Goal: Information Seeking & Learning: Learn about a topic

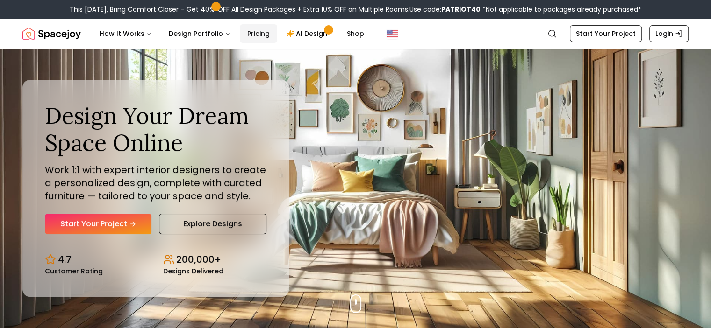
click at [257, 35] on link "Pricing" at bounding box center [258, 33] width 37 height 19
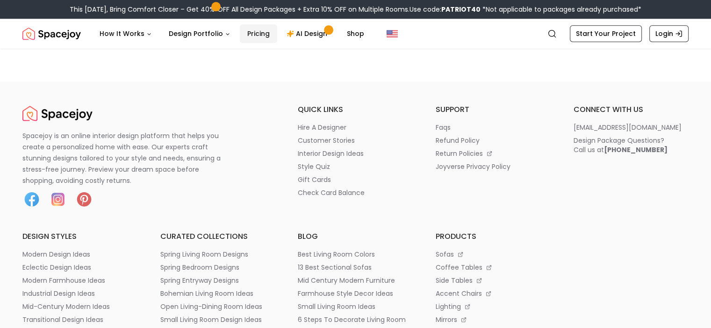
scroll to position [1127, 0]
click at [339, 124] on p "hire a designer" at bounding box center [322, 126] width 49 height 9
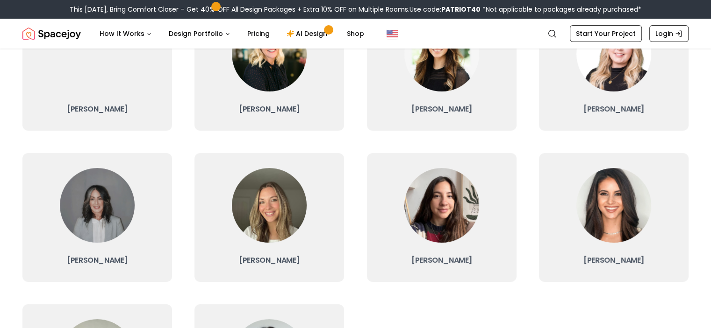
scroll to position [217, 0]
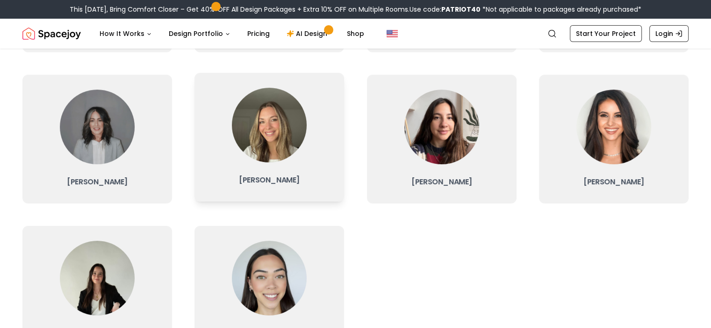
click at [232, 160] on div at bounding box center [269, 125] width 75 height 75
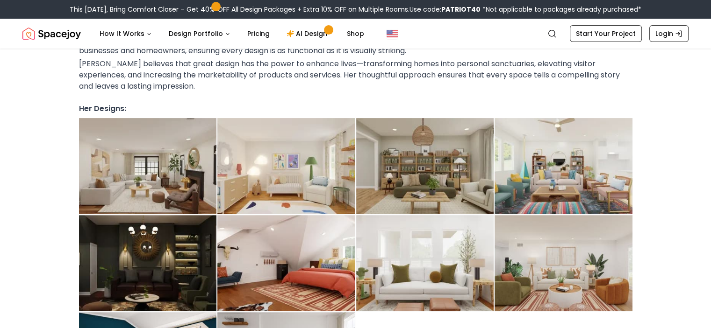
scroll to position [234, 0]
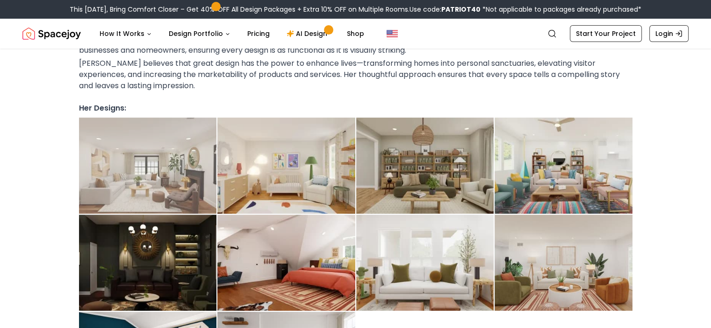
click at [151, 157] on img at bounding box center [148, 166] width 138 height 96
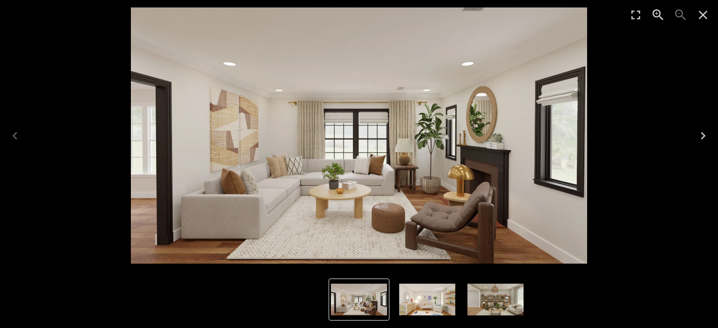
click at [705, 132] on icon "Next" at bounding box center [702, 135] width 15 height 15
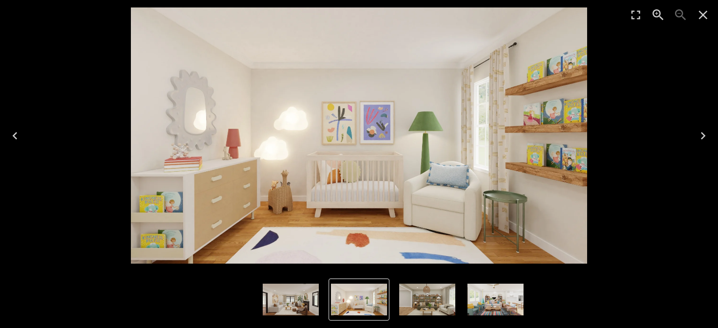
click at [705, 132] on icon "Next" at bounding box center [702, 135] width 15 height 15
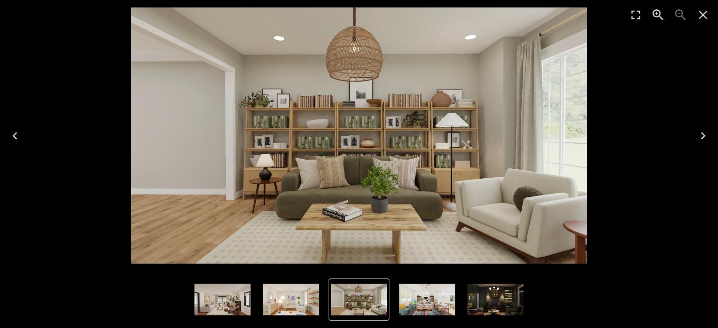
click at [705, 132] on icon "Next" at bounding box center [702, 135] width 15 height 15
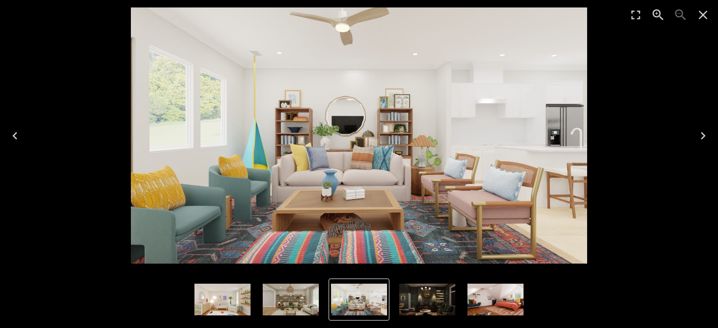
click at [705, 132] on icon "Next" at bounding box center [702, 135] width 15 height 15
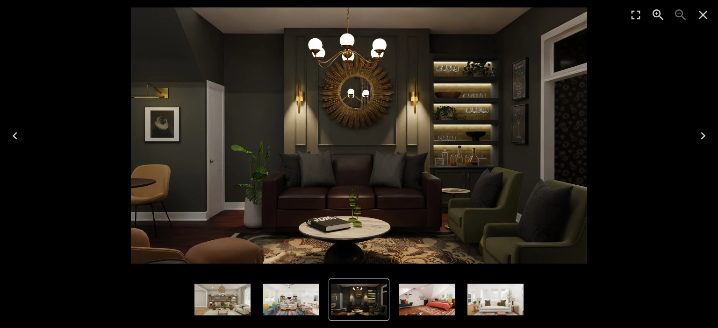
click at [703, 137] on icon "Next" at bounding box center [702, 135] width 5 height 7
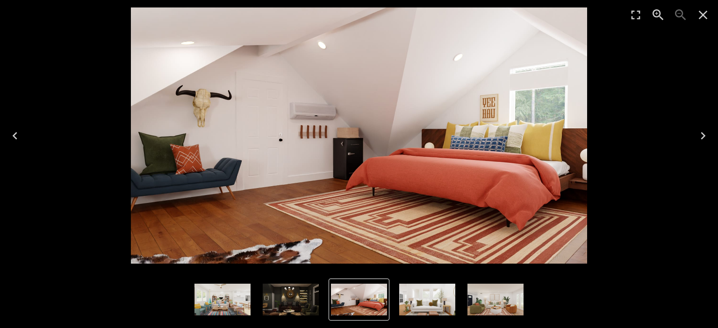
click at [703, 137] on icon "Next" at bounding box center [702, 135] width 5 height 7
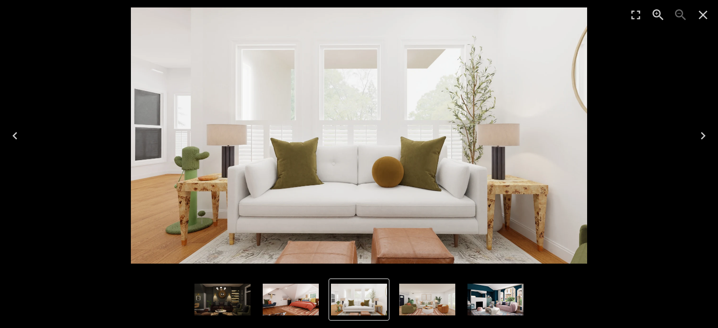
click at [702, 138] on icon "Next" at bounding box center [702, 135] width 5 height 7
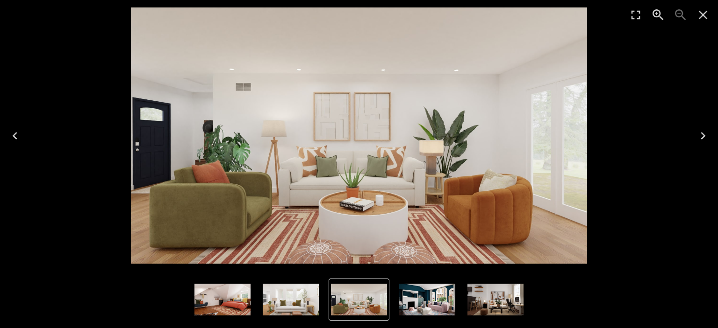
click at [705, 128] on icon "Next" at bounding box center [702, 135] width 15 height 15
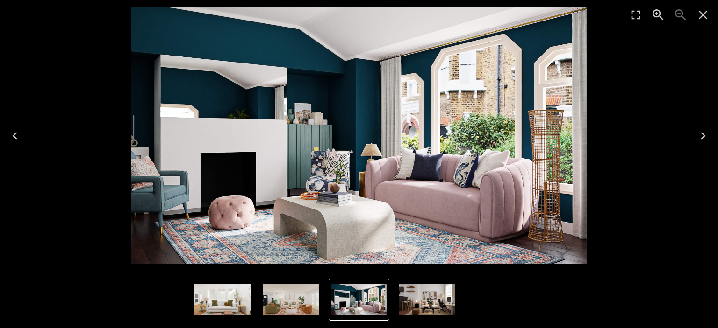
click at [701, 137] on icon "Next" at bounding box center [702, 135] width 15 height 15
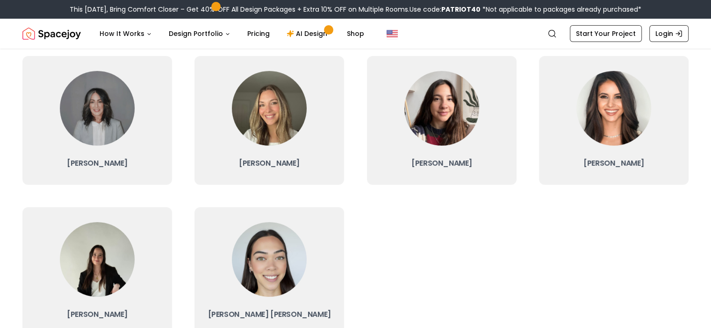
scroll to position [229, 0]
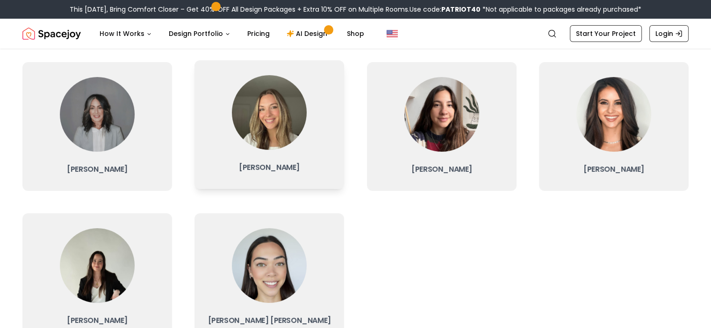
click at [279, 160] on link "Sarah Nelson" at bounding box center [269, 124] width 150 height 129
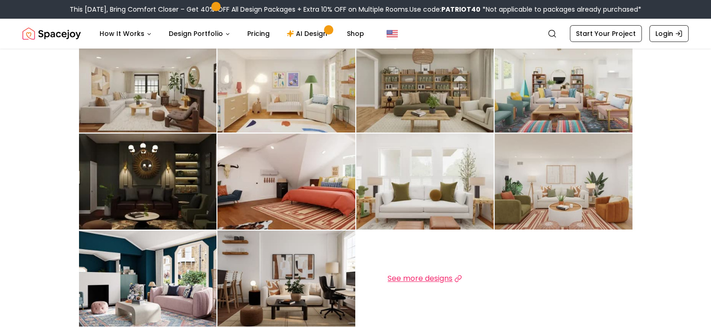
scroll to position [323, 0]
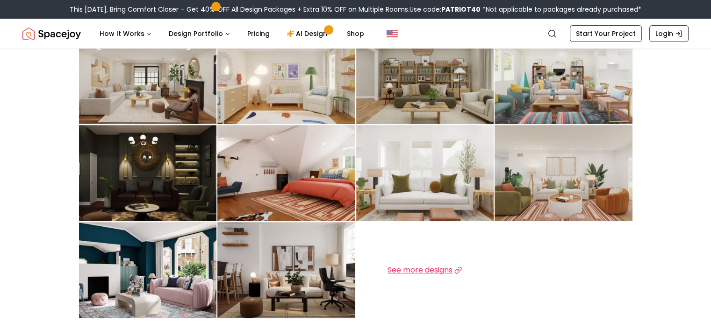
click at [421, 265] on span "See more designs" at bounding box center [419, 270] width 65 height 11
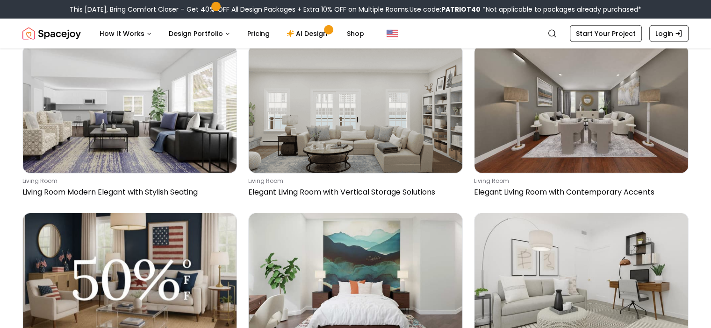
scroll to position [2549, 0]
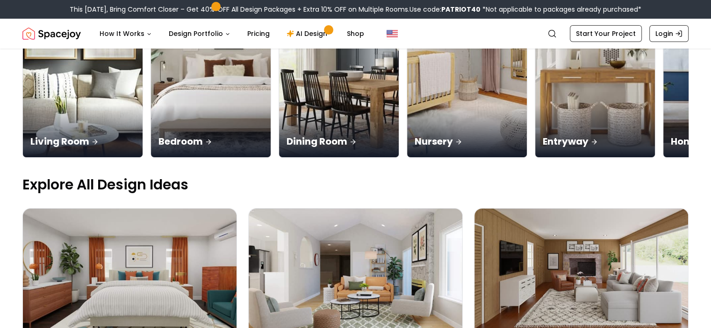
scroll to position [0, 0]
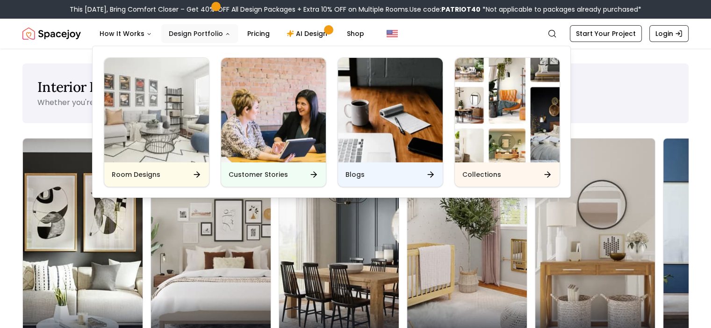
click at [201, 35] on button "Design Portfolio" at bounding box center [199, 33] width 77 height 19
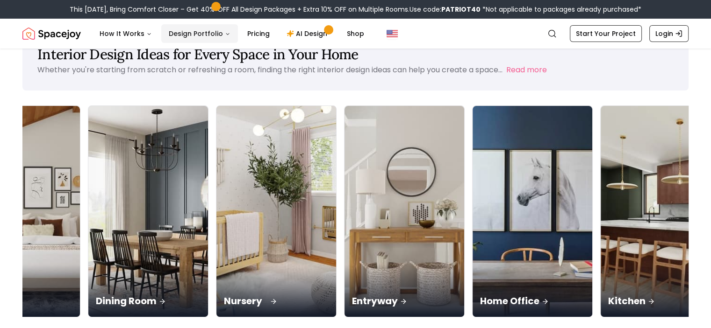
scroll to position [0, 203]
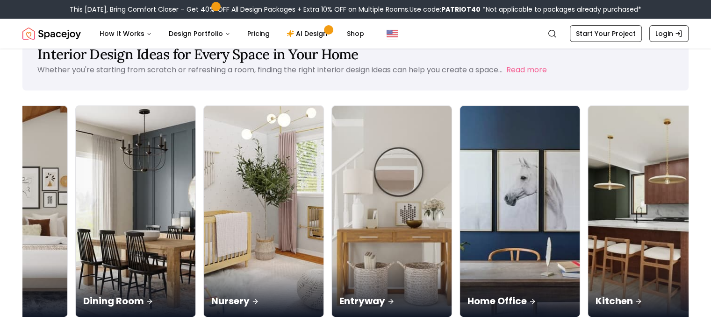
click at [39, 36] on img "Spacejoy" at bounding box center [51, 33] width 58 height 19
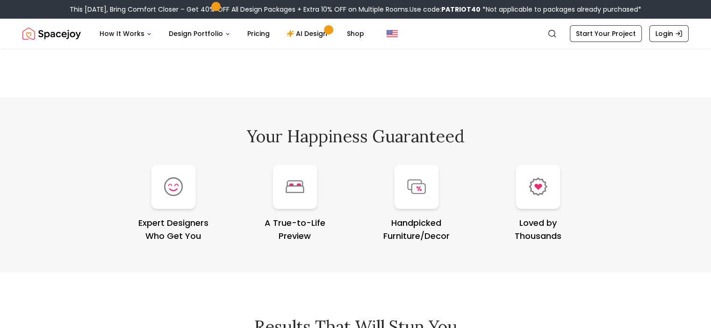
scroll to position [3678, 0]
click at [187, 193] on div at bounding box center [173, 186] width 45 height 45
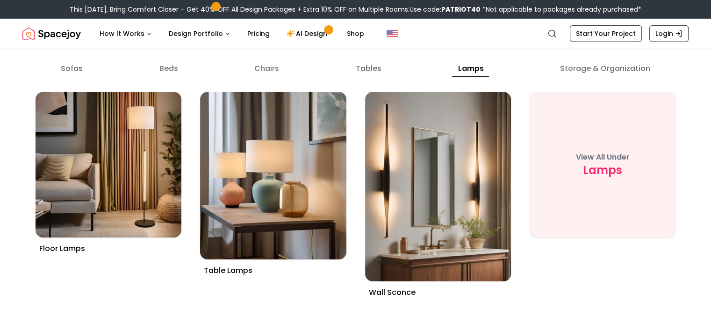
scroll to position [3383, 0]
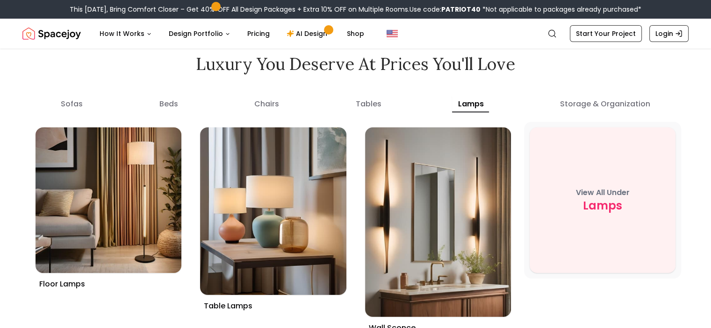
click at [607, 204] on span "lamps" at bounding box center [602, 206] width 39 height 15
